Goal: Task Accomplishment & Management: Manage account settings

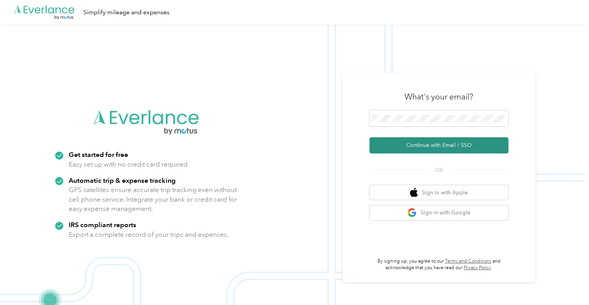
click at [443, 143] on button "Continue with Email / SSO" at bounding box center [438, 145] width 139 height 16
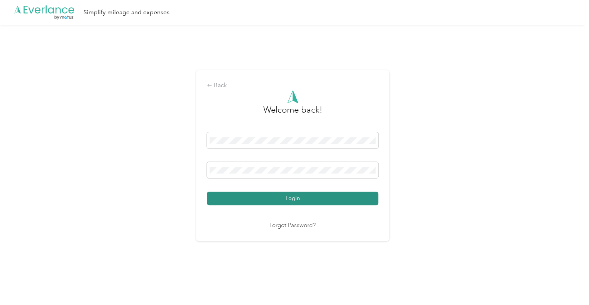
click at [265, 201] on button "Login" at bounding box center [292, 199] width 171 height 14
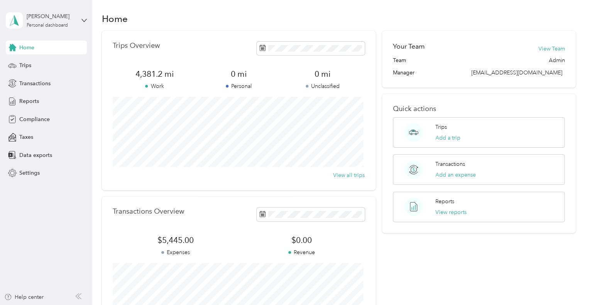
scroll to position [2, 0]
click at [26, 101] on span "Reports" at bounding box center [29, 101] width 20 height 8
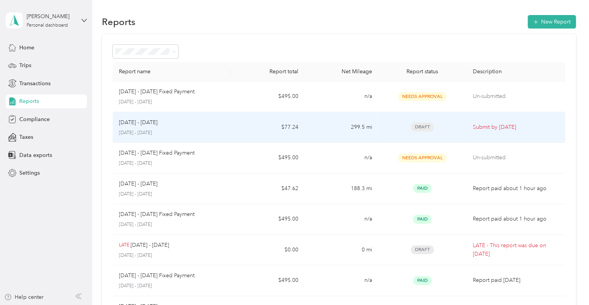
click at [511, 128] on p "Submit by [DATE]" at bounding box center [516, 127] width 86 height 8
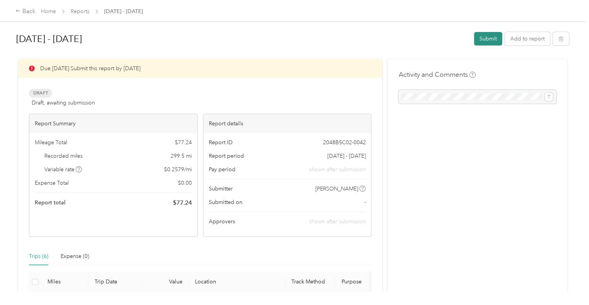
click at [490, 38] on button "Submit" at bounding box center [488, 39] width 28 height 14
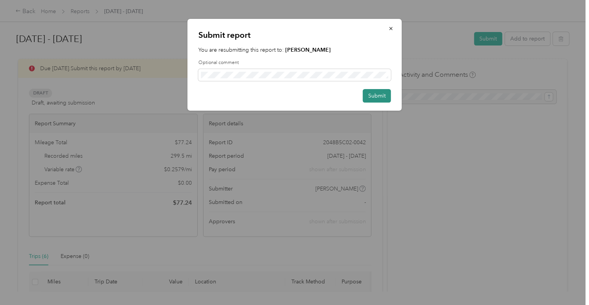
click at [382, 95] on button "Submit" at bounding box center [377, 96] width 28 height 14
